Goal: Navigation & Orientation: Find specific page/section

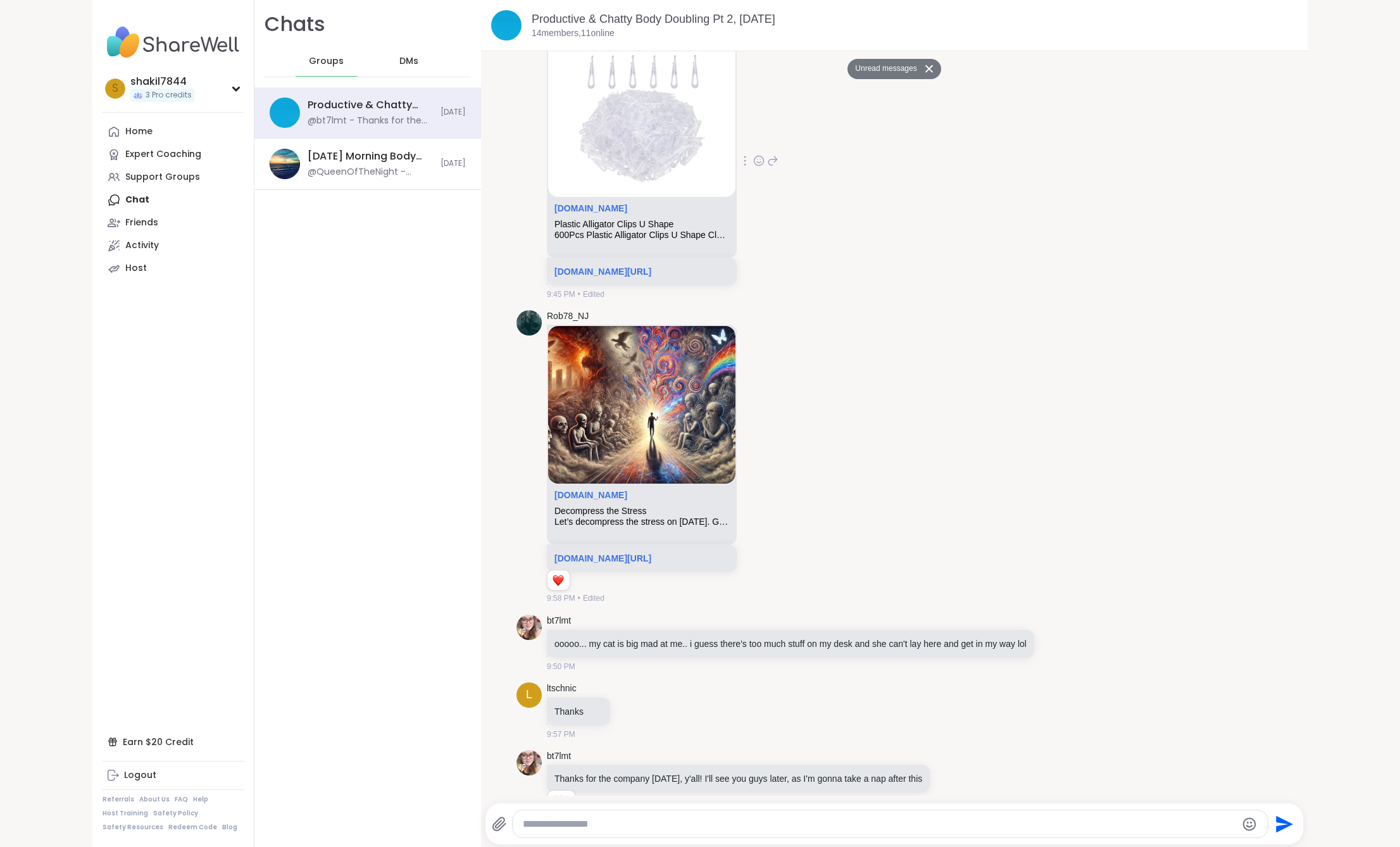
scroll to position [4038, 0]
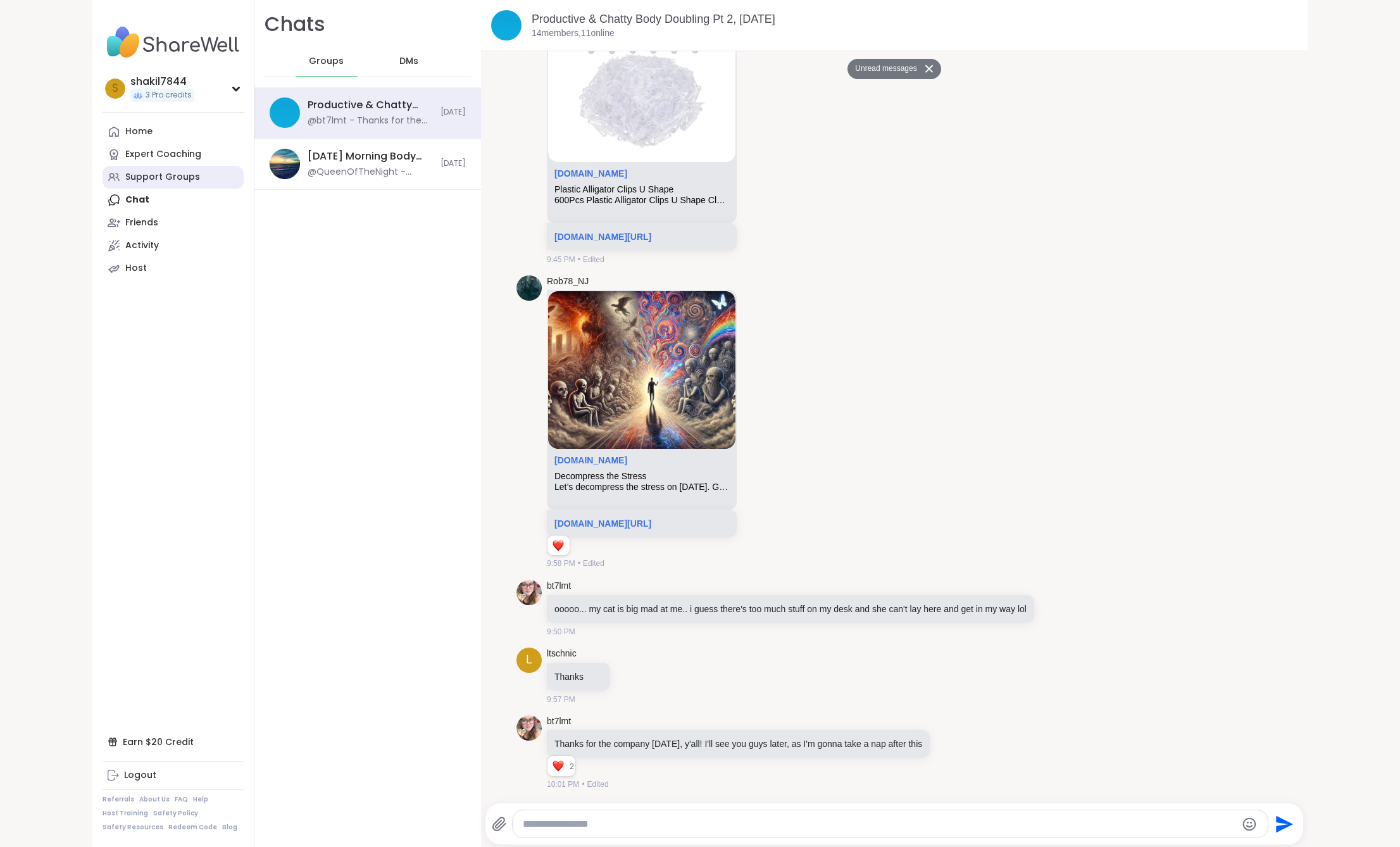
click at [161, 185] on link "Support Groups" at bounding box center [173, 177] width 141 height 23
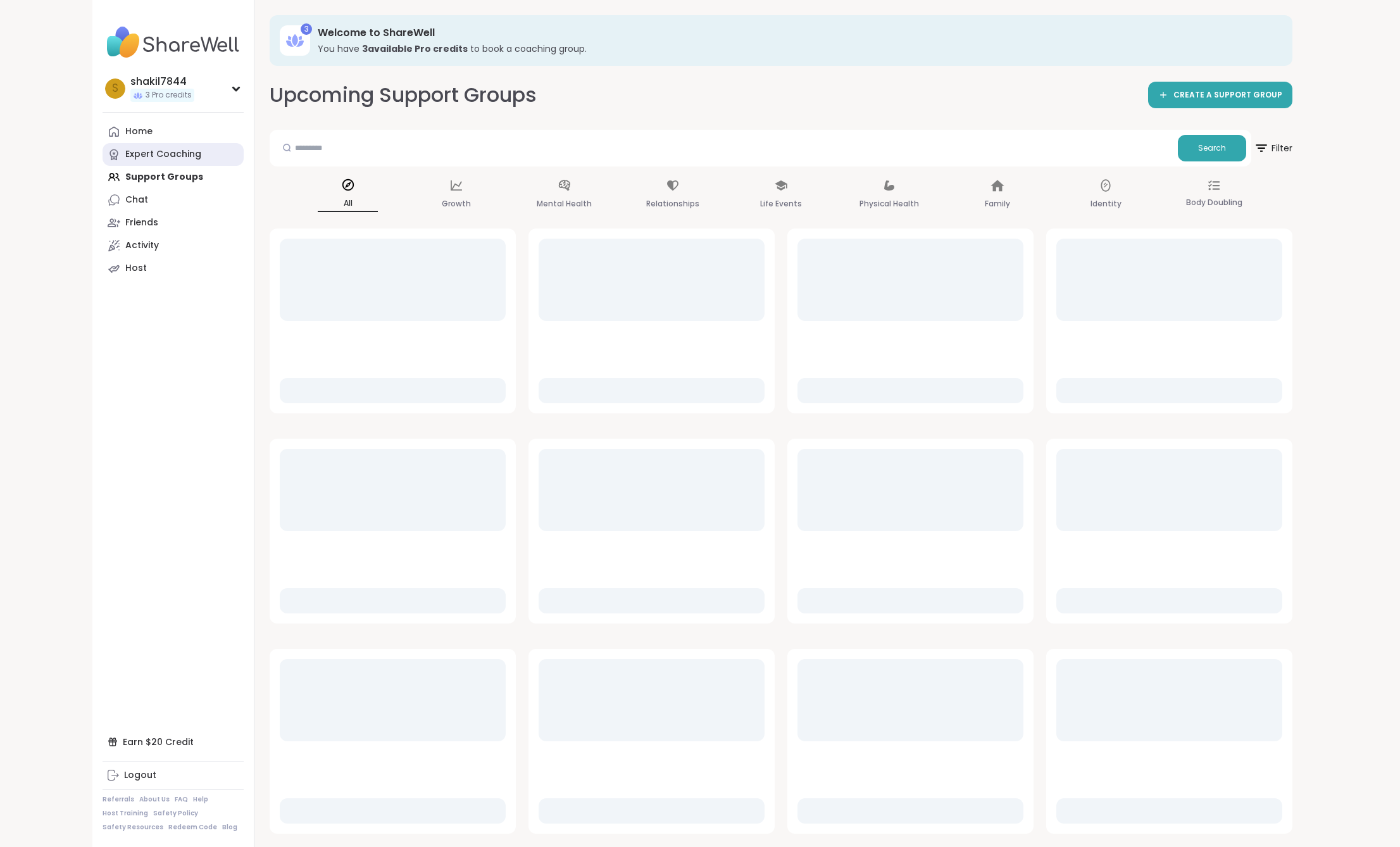
click at [163, 153] on div "Expert Coaching" at bounding box center [163, 155] width 76 height 13
